Goal: Communication & Community: Answer question/provide support

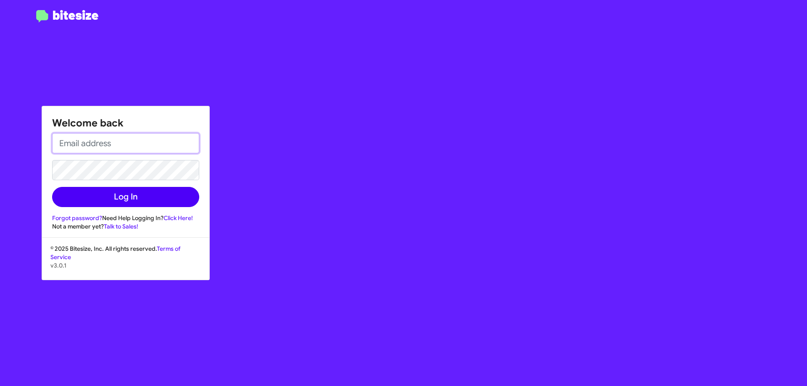
type input "[EMAIL_ADDRESS][DOMAIN_NAME]"
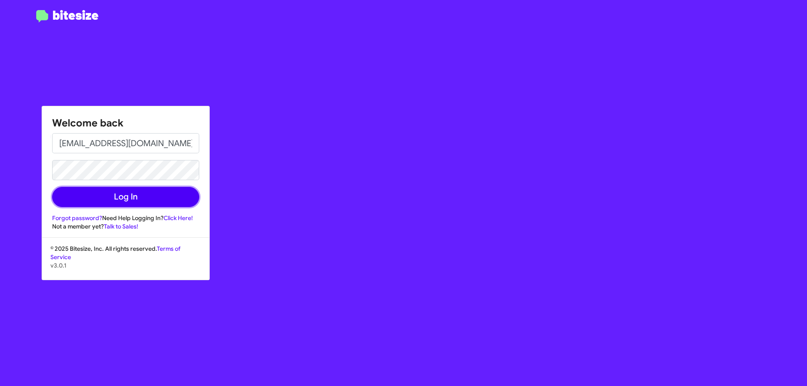
click at [134, 196] on button "Log In" at bounding box center [125, 197] width 147 height 20
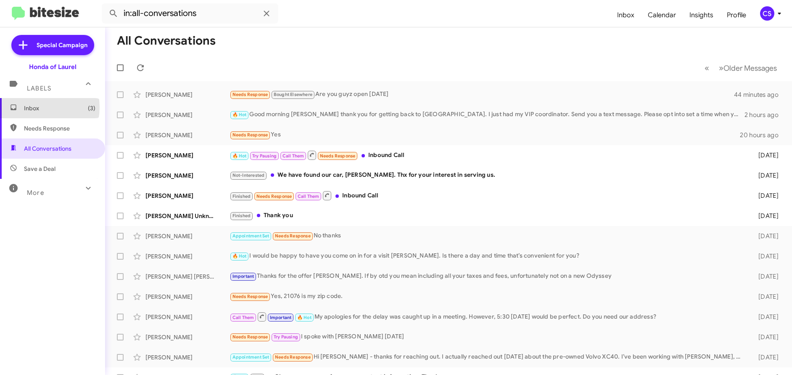
click at [34, 107] on span "Inbox (3)" at bounding box center [59, 108] width 71 height 8
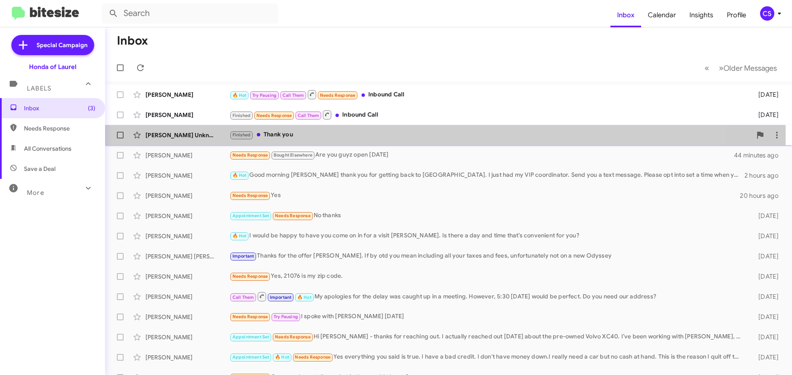
click at [169, 135] on div "[PERSON_NAME] Unknown" at bounding box center [188, 135] width 84 height 8
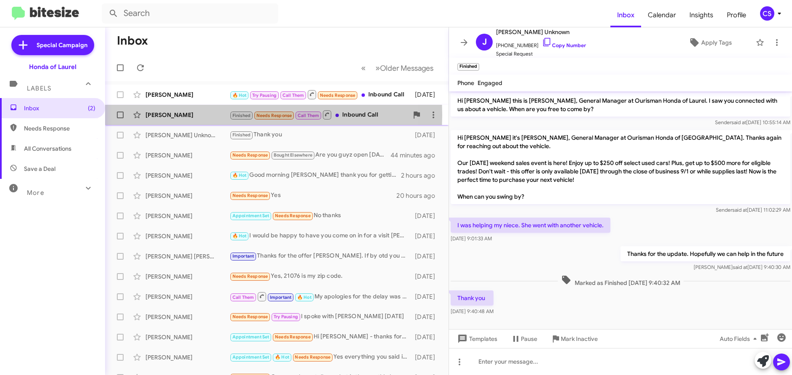
click at [163, 115] on div "[PERSON_NAME]" at bounding box center [188, 115] width 84 height 8
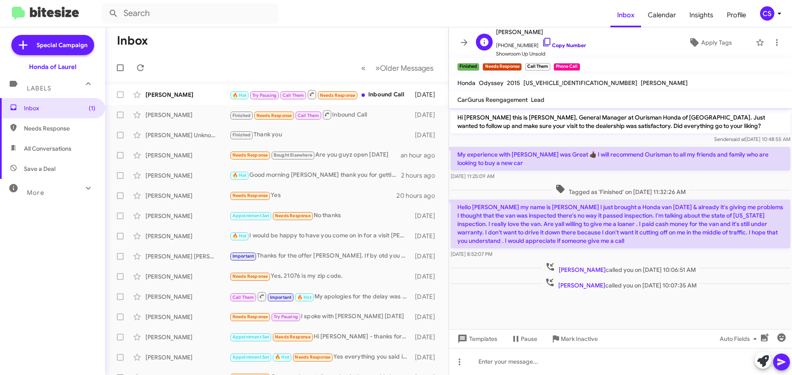
click at [568, 46] on link "Copy Number" at bounding box center [564, 45] width 44 height 6
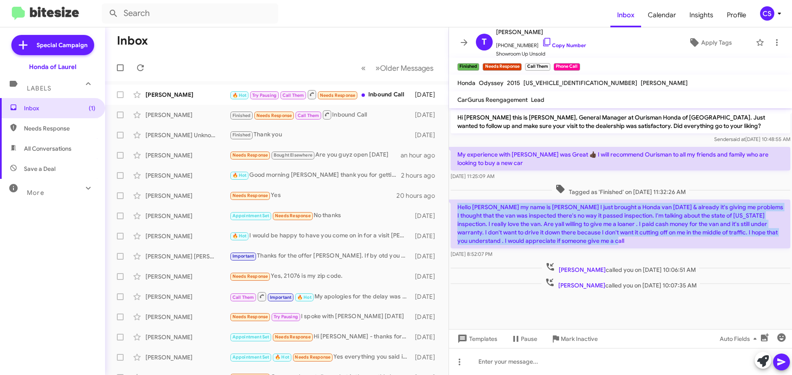
drag, startPoint x: 458, startPoint y: 206, endPoint x: 629, endPoint y: 245, distance: 175.9
click at [629, 245] on p "Hello [PERSON_NAME] my name is [PERSON_NAME] I just brought a Honda van [DATE] …" at bounding box center [621, 223] width 340 height 49
copy p "Hello [PERSON_NAME] my name is [PERSON_NAME] I just brought a Honda van [DATE] …"
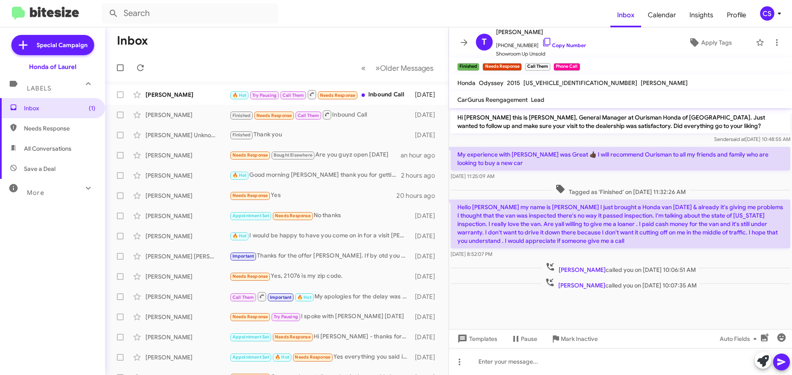
click at [548, 15] on form at bounding box center [356, 13] width 509 height 20
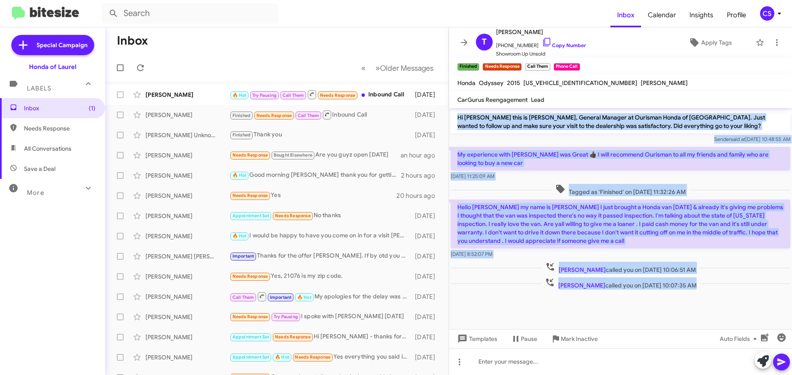
drag, startPoint x: 459, startPoint y: 117, endPoint x: 704, endPoint y: 317, distance: 315.7
click at [707, 322] on cdk-virtual-scroll-viewport "Hi [PERSON_NAME] this is [PERSON_NAME], General Manager at Ourisman Honda of [G…" at bounding box center [620, 218] width 343 height 221
copy div "Lo Ipsu dolo si Amet Consect, Adipisc Elitsed do Eiusmodt Incid ut Labore. Etdo…"
click at [540, 312] on cdk-virtual-scroll-viewport "Hi [PERSON_NAME] this is [PERSON_NAME], General Manager at Ourisman Honda of [G…" at bounding box center [620, 218] width 343 height 221
drag, startPoint x: 516, startPoint y: 312, endPoint x: 513, endPoint y: 301, distance: 11.4
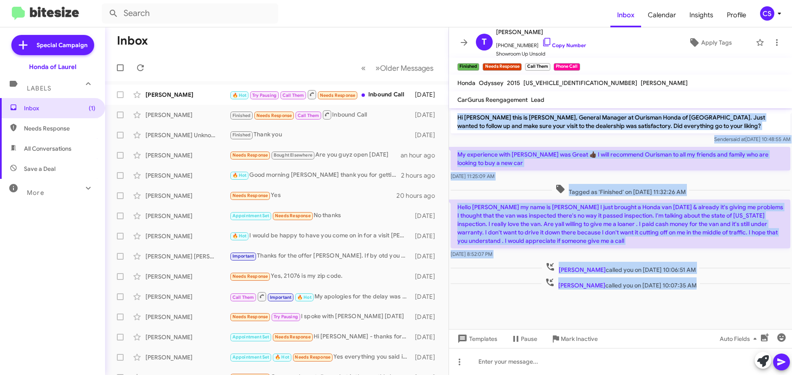
click at [515, 312] on cdk-virtual-scroll-viewport "Hi [PERSON_NAME] this is [PERSON_NAME], General Manager at Ourisman Honda of [G…" at bounding box center [620, 218] width 343 height 221
click at [570, 310] on cdk-virtual-scroll-viewport "Hi [PERSON_NAME] this is [PERSON_NAME], General Manager at Ourisman Honda of [G…" at bounding box center [620, 218] width 343 height 221
click at [641, 57] on div "[PERSON_NAME] [PHONE_NUMBER] Copy Number Showroom Up Unsold Apply Tags Finished…" at bounding box center [620, 200] width 343 height 347
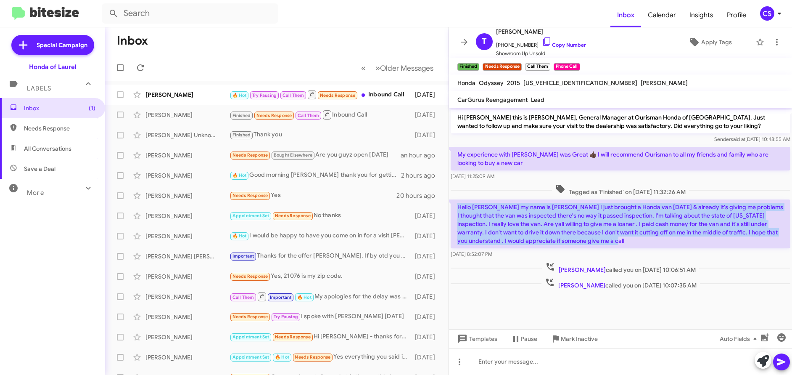
drag, startPoint x: 458, startPoint y: 206, endPoint x: 627, endPoint y: 239, distance: 171.5
click at [627, 239] on p "Hello [PERSON_NAME] my name is [PERSON_NAME] I just brought a Honda van [DATE] …" at bounding box center [621, 223] width 340 height 49
copy p "Hello [PERSON_NAME] my name is [PERSON_NAME] I just brought a Honda van [DATE] …"
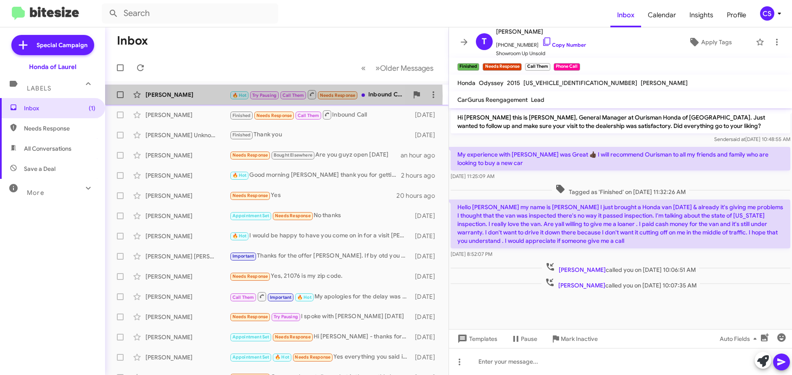
click at [157, 96] on div "[PERSON_NAME]" at bounding box center [188, 94] width 84 height 8
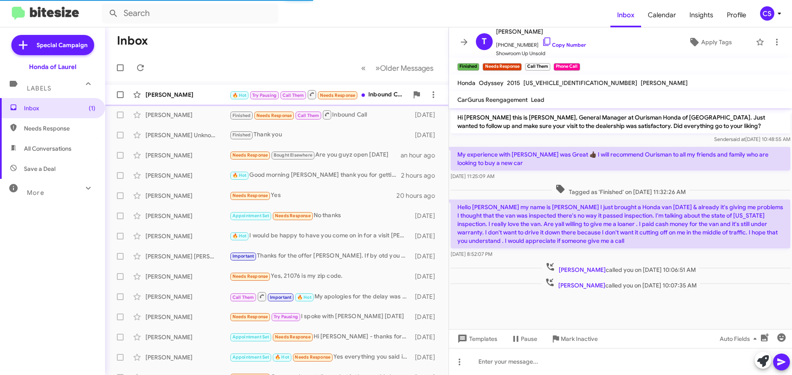
scroll to position [151, 0]
